Goal: Use online tool/utility: Utilize a website feature to perform a specific function

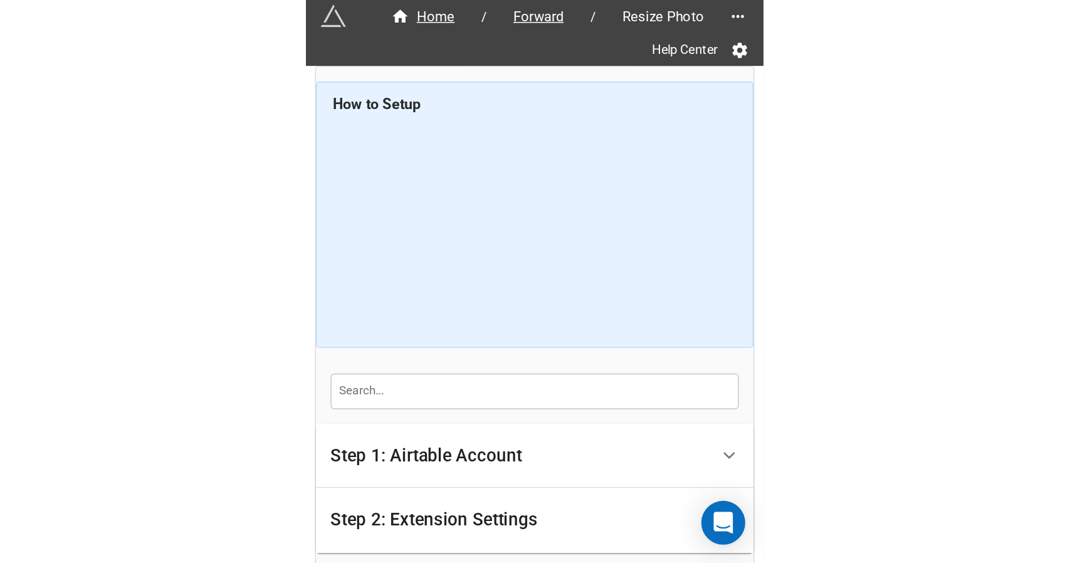
scroll to position [138, 0]
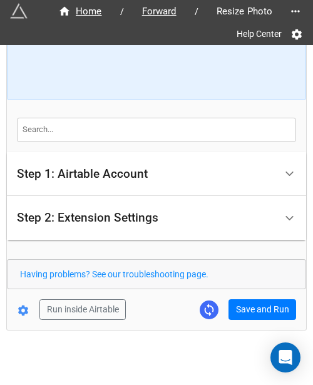
click at [219, 300] on div "Run inside Airtable Save and Run" at bounding box center [152, 310] width 290 height 21
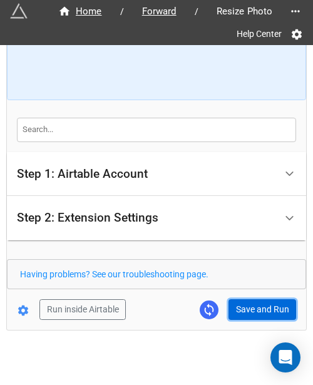
click at [230, 305] on button "Save and Run" at bounding box center [263, 310] width 68 height 21
click at [259, 316] on button "Save and Run" at bounding box center [263, 310] width 68 height 21
click at [259, 303] on button "Save and Run" at bounding box center [263, 310] width 68 height 21
click at [261, 305] on button "Save and Run" at bounding box center [263, 310] width 68 height 21
click at [249, 308] on button "Save and Run" at bounding box center [263, 310] width 68 height 21
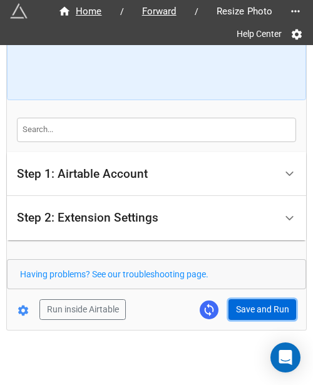
click at [244, 300] on button "Save and Run" at bounding box center [263, 310] width 68 height 21
click at [238, 311] on button "Save and Run" at bounding box center [263, 310] width 68 height 21
click at [261, 300] on button "Save and Run" at bounding box center [263, 310] width 68 height 21
click at [246, 302] on button "Save and Run" at bounding box center [263, 310] width 68 height 21
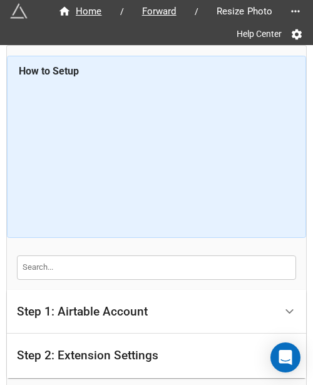
scroll to position [142, 0]
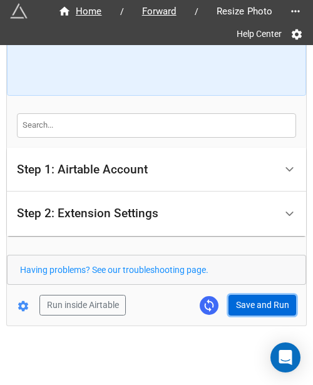
drag, startPoint x: 237, startPoint y: 300, endPoint x: 306, endPoint y: 274, distance: 73.6
click at [237, 300] on button "Save and Run" at bounding box center [263, 305] width 68 height 21
click at [245, 298] on button "Save and Run" at bounding box center [263, 305] width 68 height 21
click at [247, 304] on button "Save and Run" at bounding box center [263, 305] width 68 height 21
click at [243, 301] on button "Save and Run" at bounding box center [263, 305] width 68 height 21
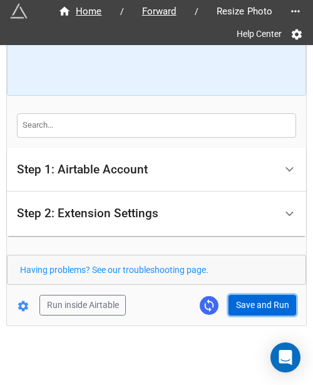
click at [261, 313] on button "Save and Run" at bounding box center [263, 305] width 68 height 21
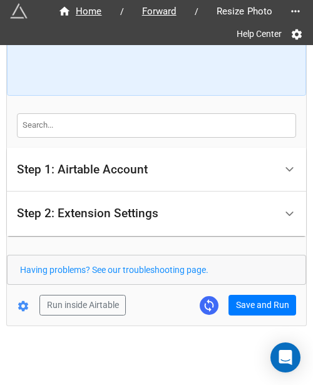
scroll to position [138, 0]
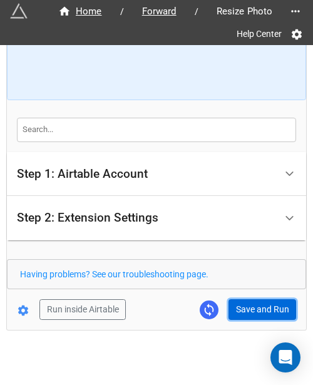
click at [253, 300] on button "Save and Run" at bounding box center [263, 310] width 68 height 21
click at [249, 304] on button "Save and Run" at bounding box center [263, 310] width 68 height 21
click at [242, 308] on button "Save and Run" at bounding box center [263, 310] width 68 height 21
click at [268, 300] on button "Save and Run" at bounding box center [263, 310] width 68 height 21
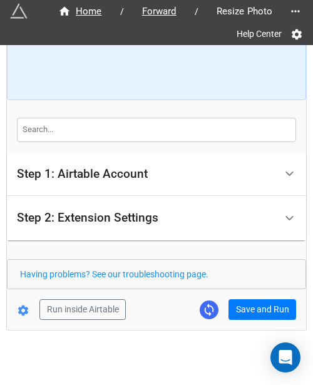
click at [238, 296] on form "How to Setup Step 1: Airtable Account Airtable User API Key Manna-Sinsub Airtab…" at bounding box center [157, 119] width 300 height 402
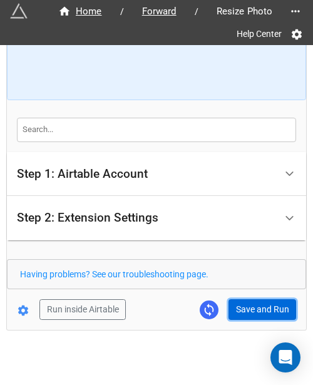
click at [239, 301] on button "Save and Run" at bounding box center [263, 310] width 68 height 21
click at [239, 308] on button "Save and Run" at bounding box center [263, 310] width 68 height 21
click at [239, 303] on button "Save and Run" at bounding box center [263, 310] width 68 height 21
click at [244, 308] on button "Save and Run" at bounding box center [263, 310] width 68 height 21
click at [249, 313] on button "Save and Run" at bounding box center [263, 310] width 68 height 21
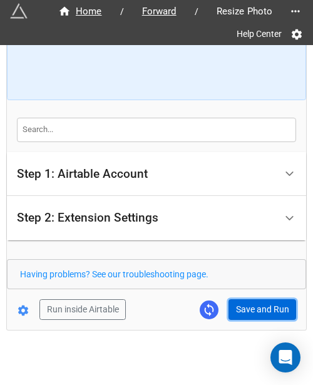
drag, startPoint x: 261, startPoint y: 299, endPoint x: 297, endPoint y: 291, distance: 37.1
click at [261, 300] on button "Save and Run" at bounding box center [263, 310] width 68 height 21
click at [245, 313] on button "Save and Run" at bounding box center [263, 310] width 68 height 21
